Goal: Task Accomplishment & Management: Use online tool/utility

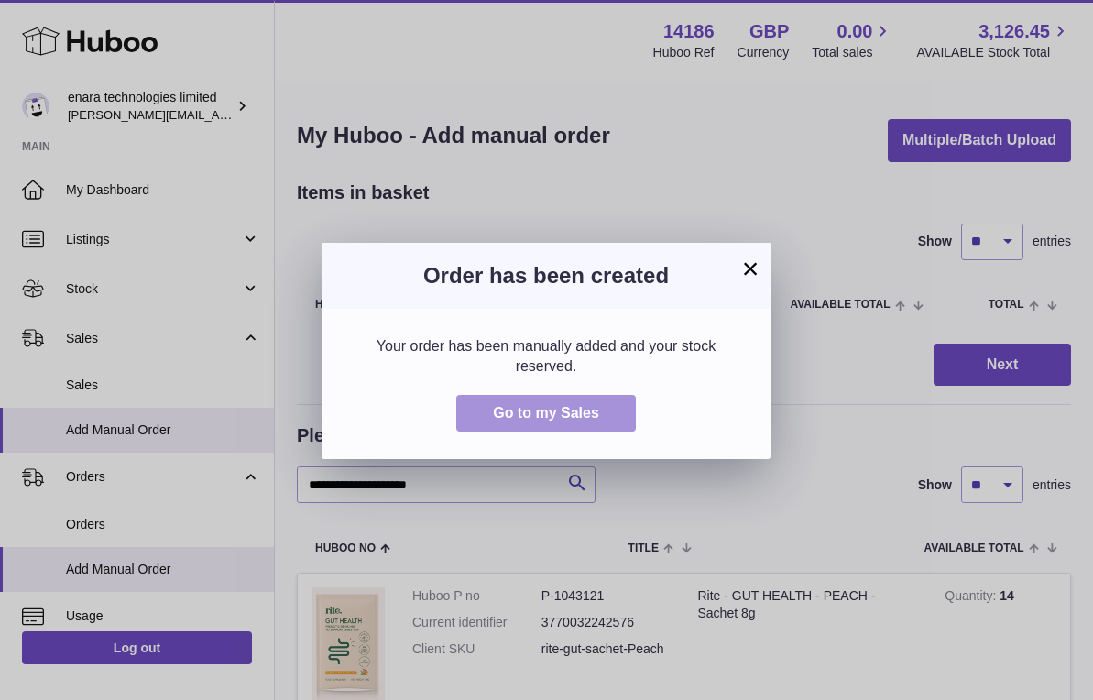
click at [617, 416] on button "Go to my Sales" at bounding box center [546, 414] width 180 height 38
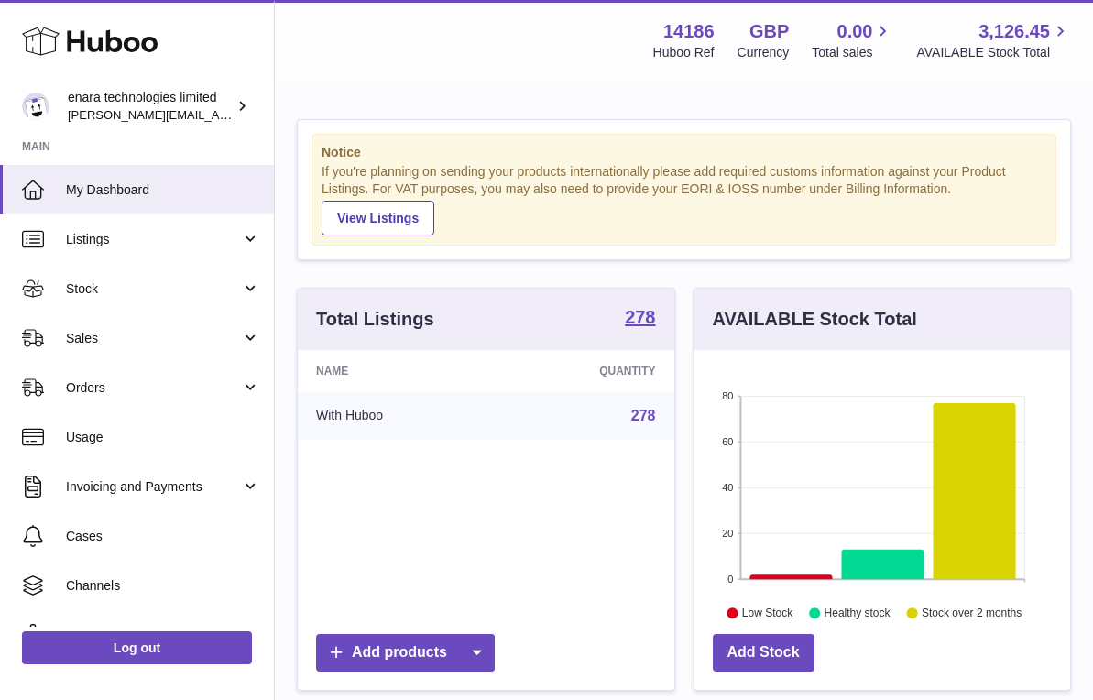
scroll to position [286, 376]
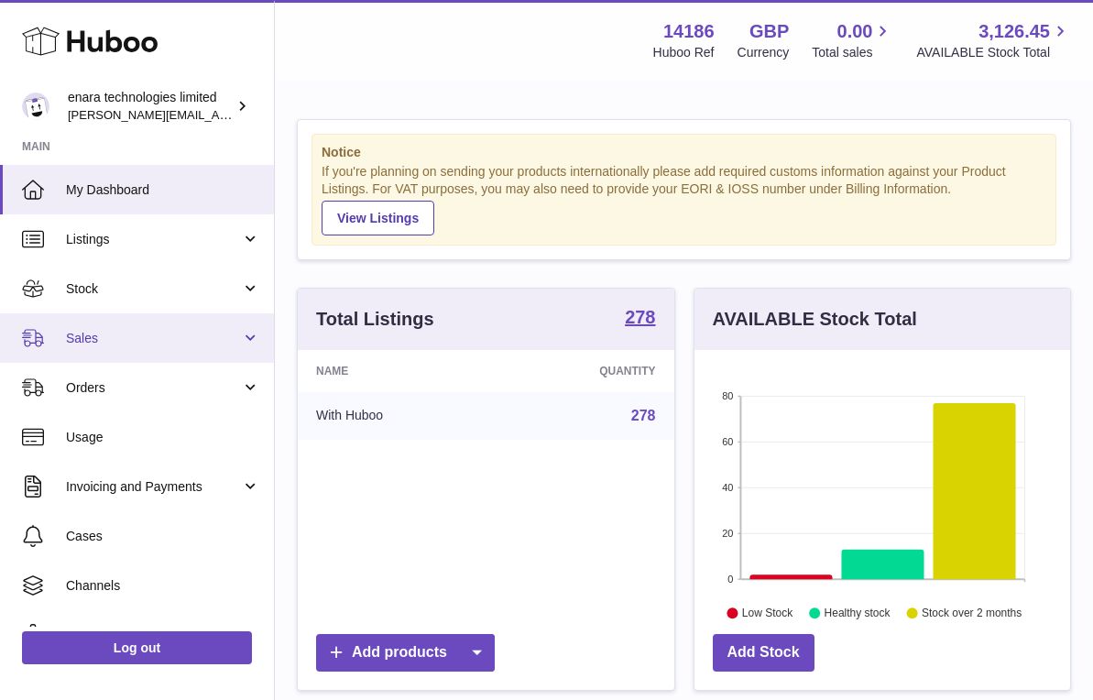
click at [196, 344] on span "Sales" at bounding box center [153, 338] width 175 height 17
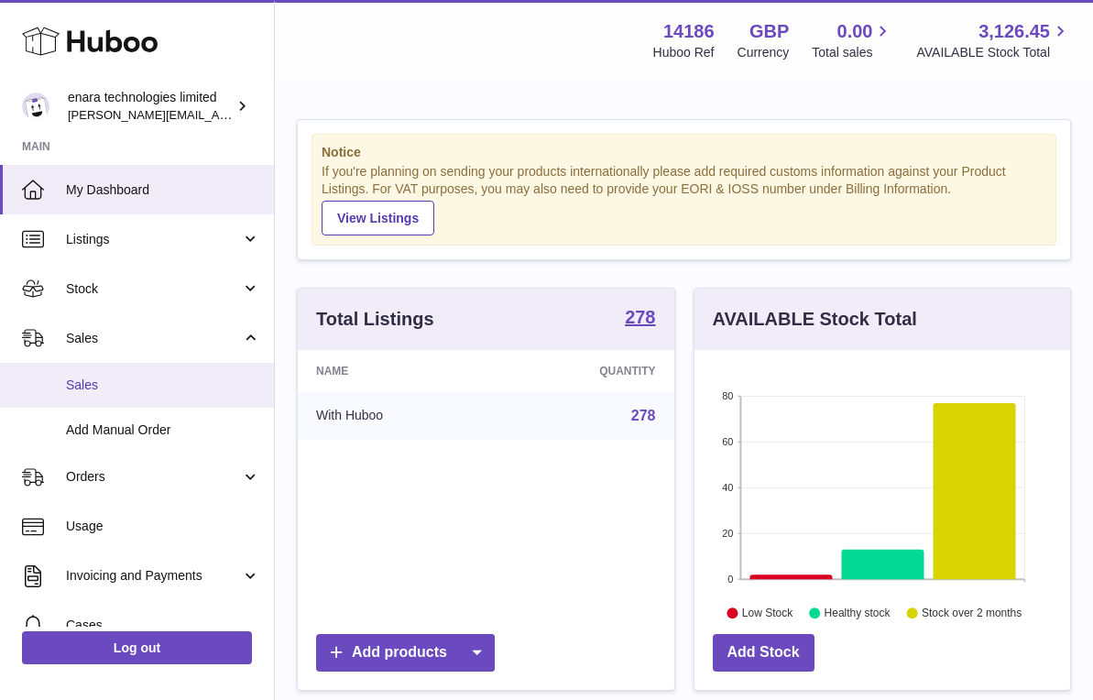
click at [192, 383] on span "Sales" at bounding box center [163, 385] width 194 height 17
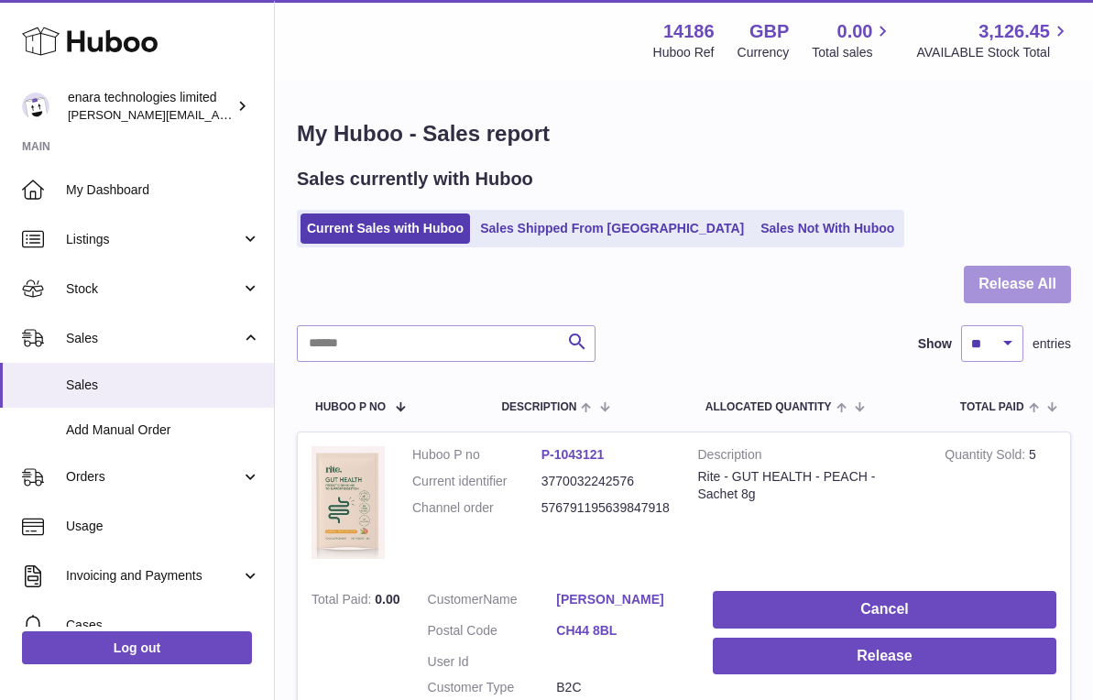
click at [1004, 292] on button "Release All" at bounding box center [1017, 285] width 107 height 38
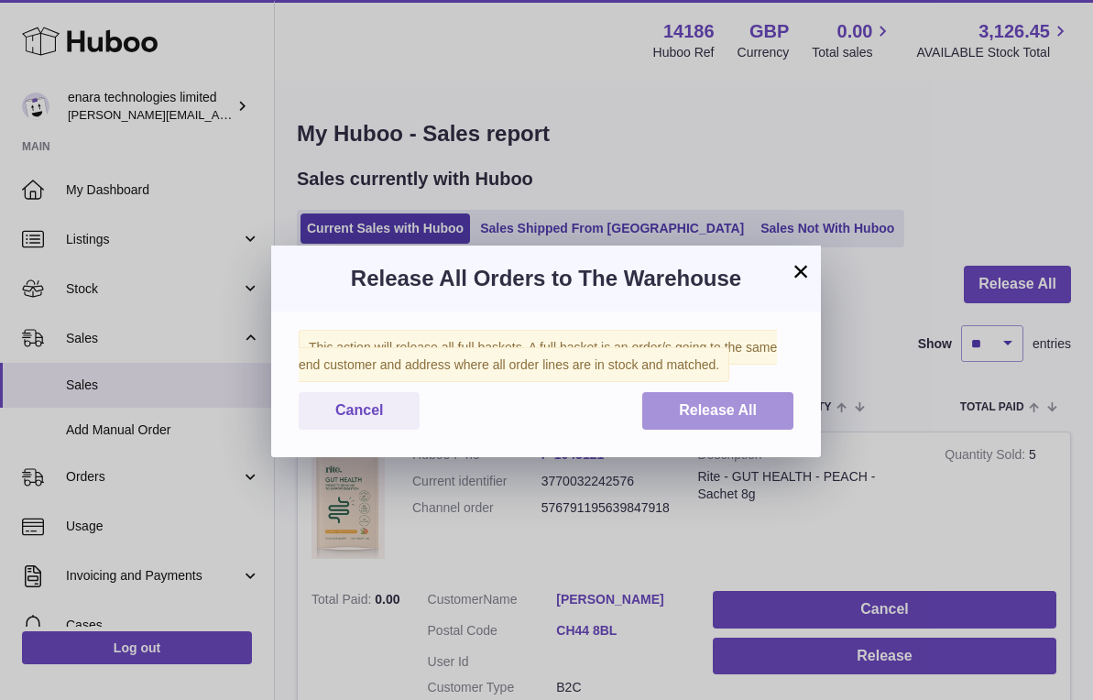
click at [760, 403] on button "Release All" at bounding box center [717, 411] width 151 height 38
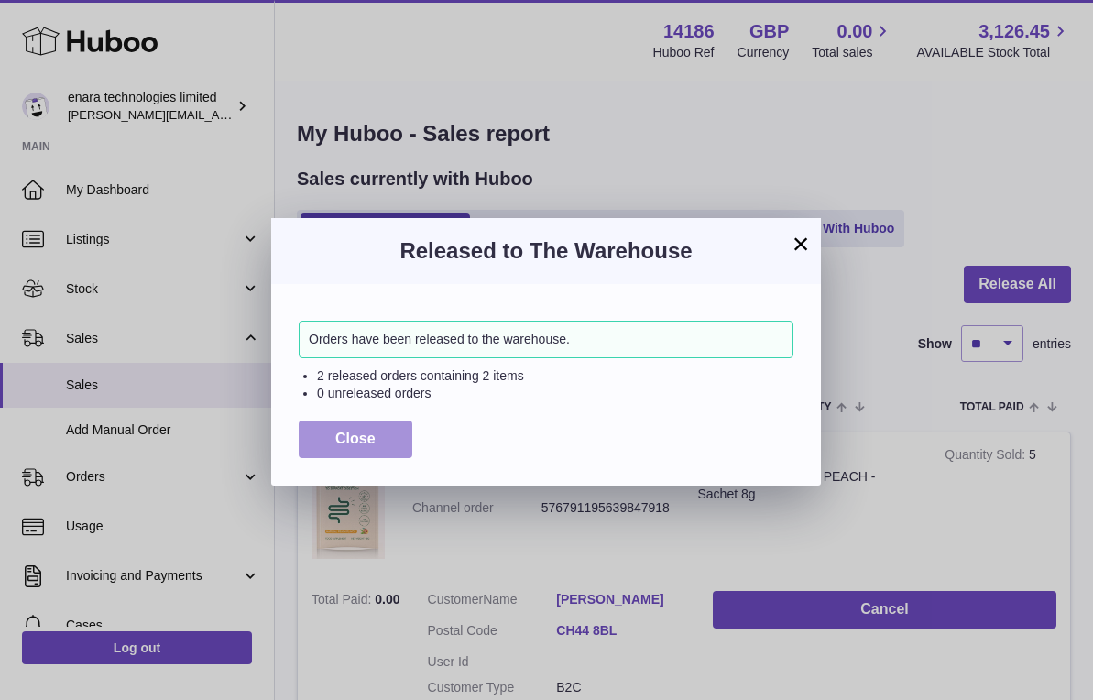
click at [388, 434] on button "Close" at bounding box center [356, 440] width 114 height 38
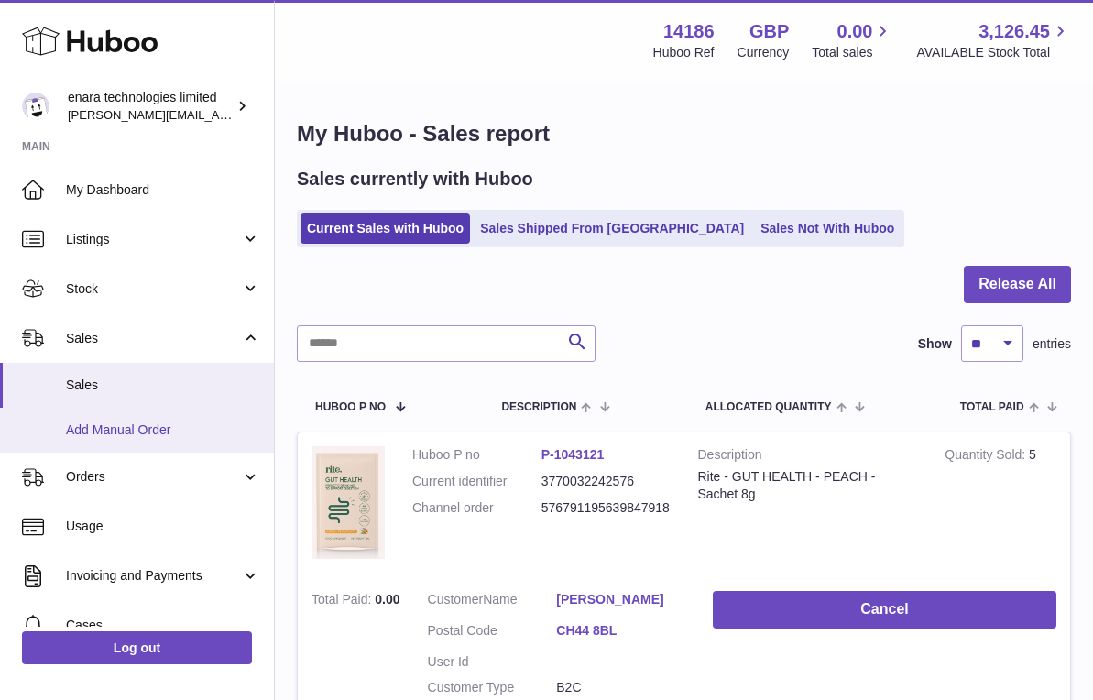
click at [163, 426] on span "Add Manual Order" at bounding box center [163, 430] width 194 height 17
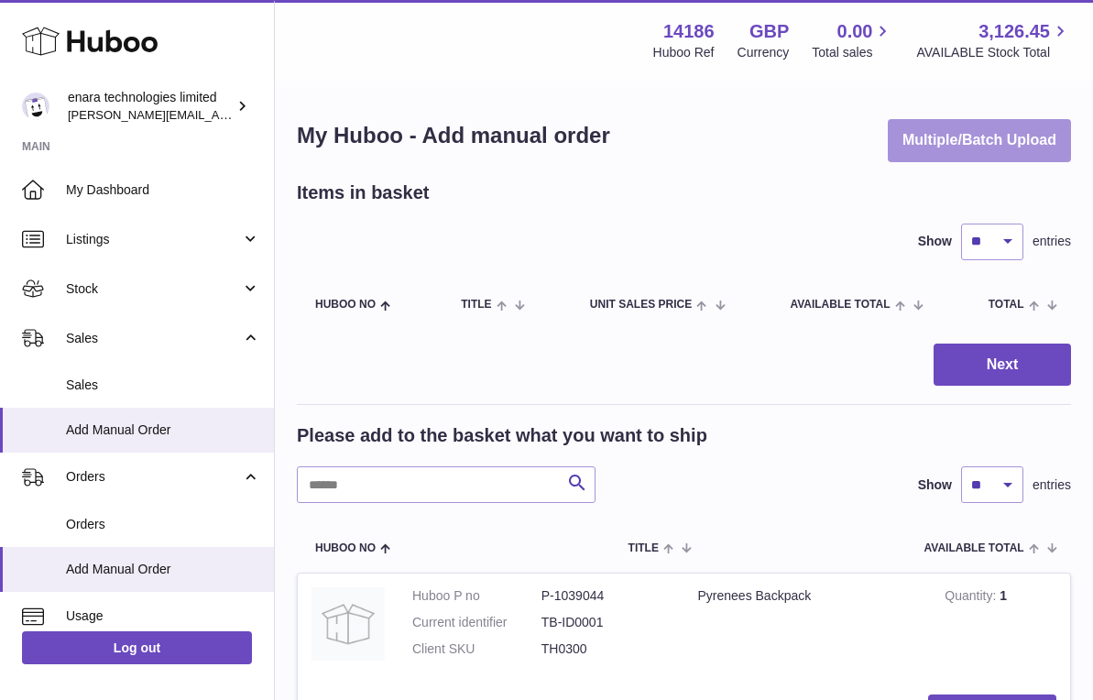
click at [1030, 142] on button "Multiple/Batch Upload" at bounding box center [979, 140] width 183 height 43
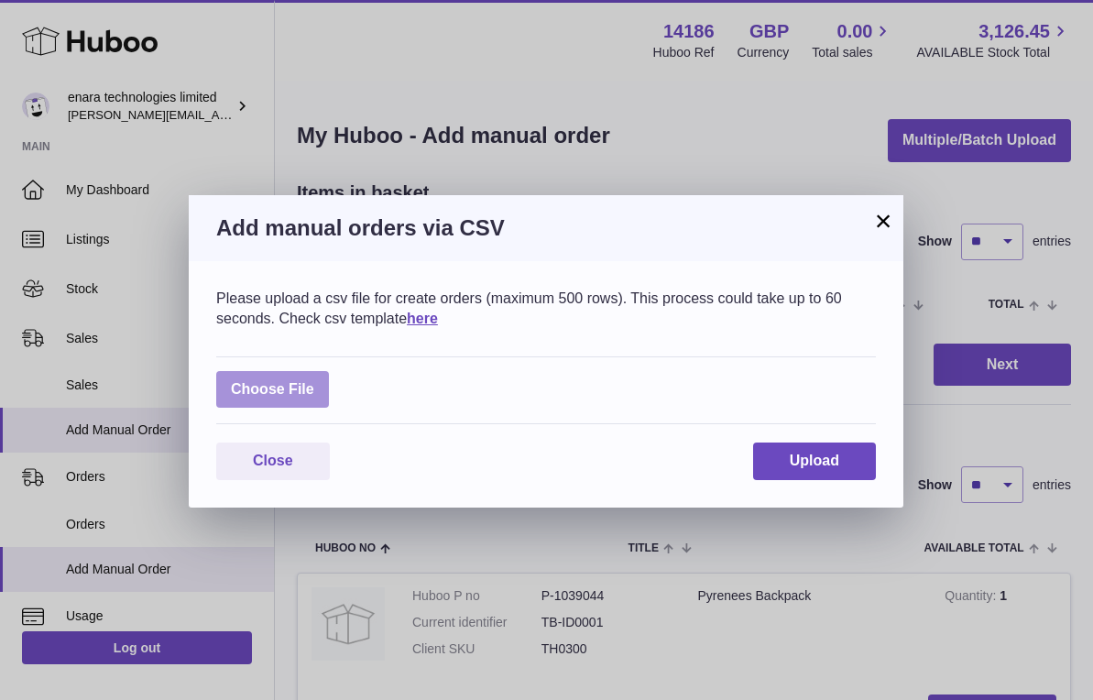
click at [298, 379] on label at bounding box center [272, 390] width 113 height 38
click at [314, 380] on input "file" at bounding box center [314, 380] width 1 height 1
type input "**********"
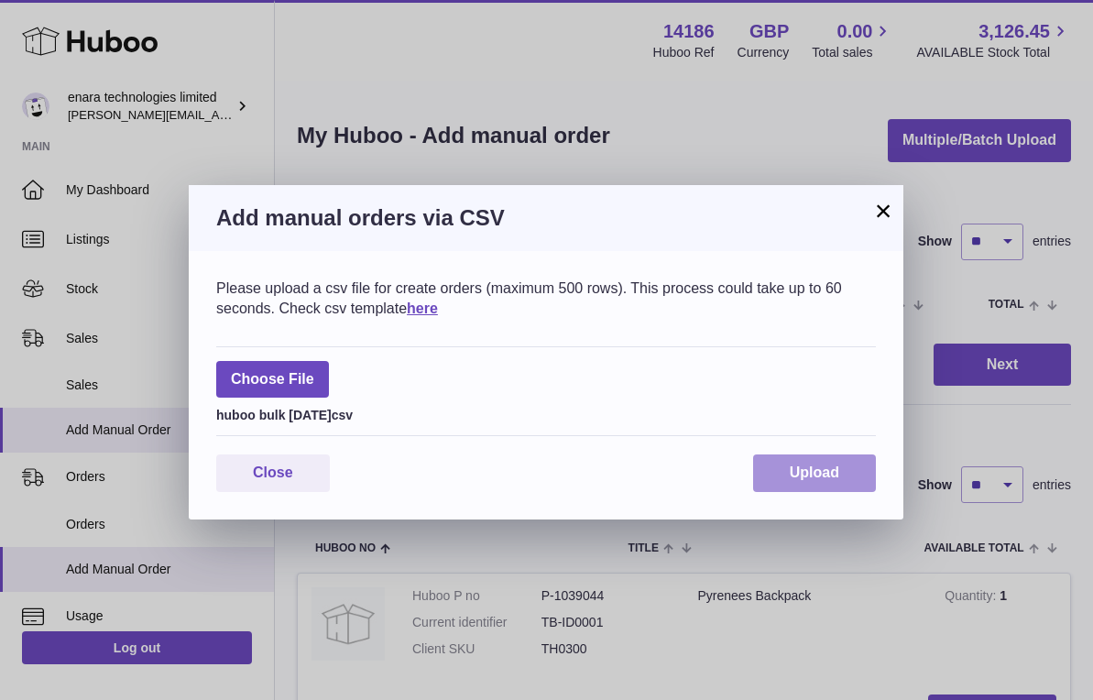
click at [819, 470] on span "Upload" at bounding box center [814, 473] width 49 height 16
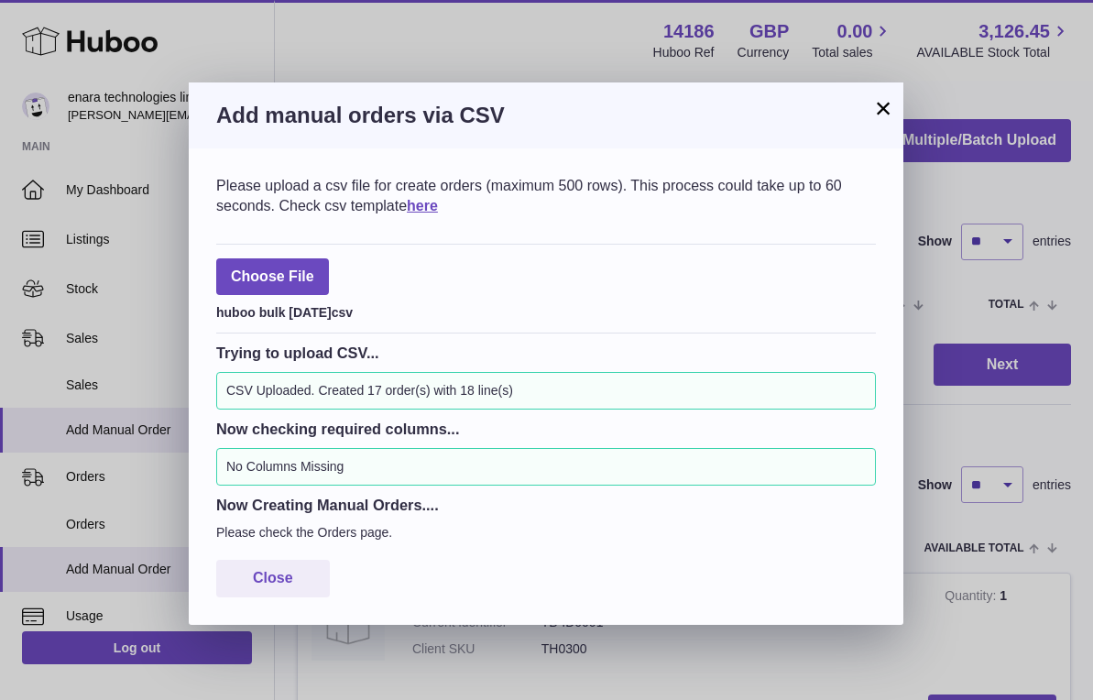
scroll to position [2, 0]
click at [302, 568] on button "Close" at bounding box center [273, 579] width 114 height 38
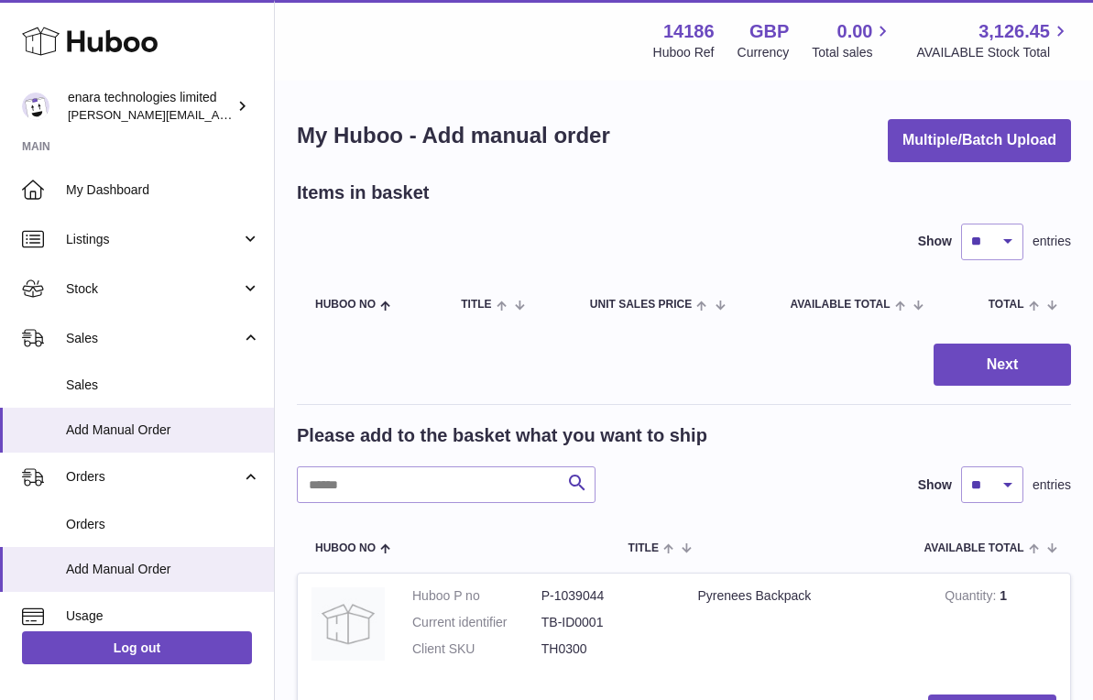
scroll to position [0, 0]
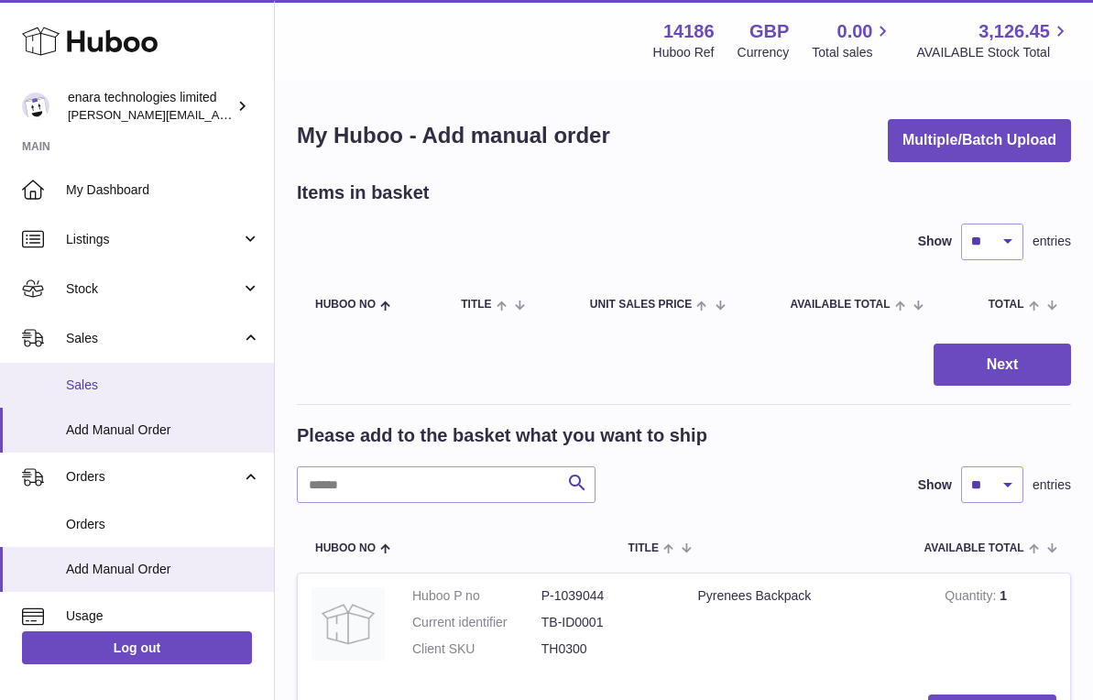
click at [116, 379] on span "Sales" at bounding box center [163, 385] width 194 height 17
